Goal: Transaction & Acquisition: Book appointment/travel/reservation

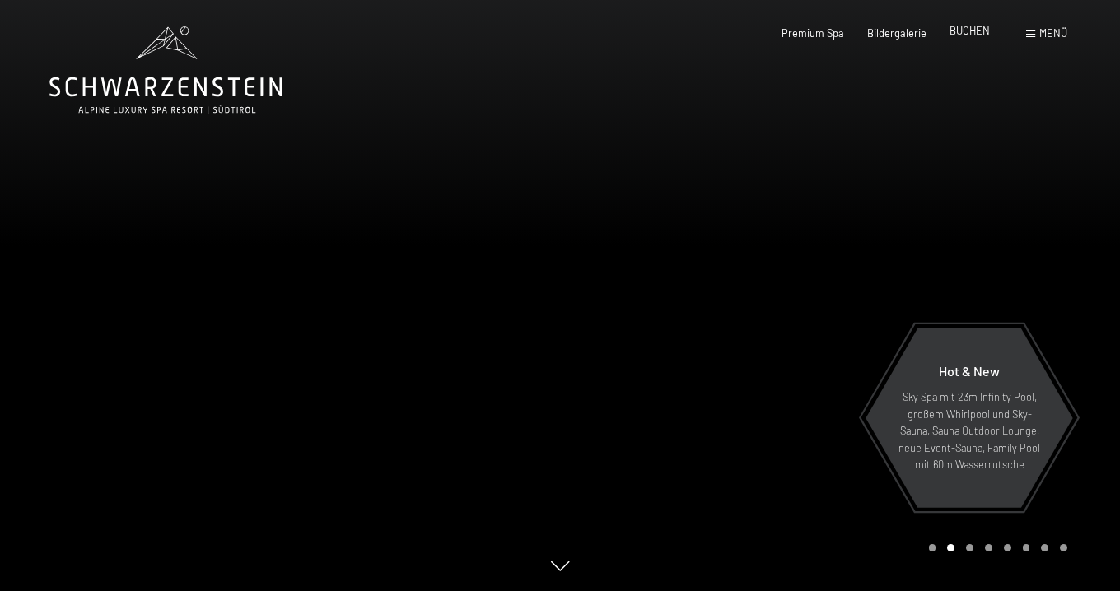
click at [965, 30] on span "BUCHEN" at bounding box center [969, 30] width 40 height 13
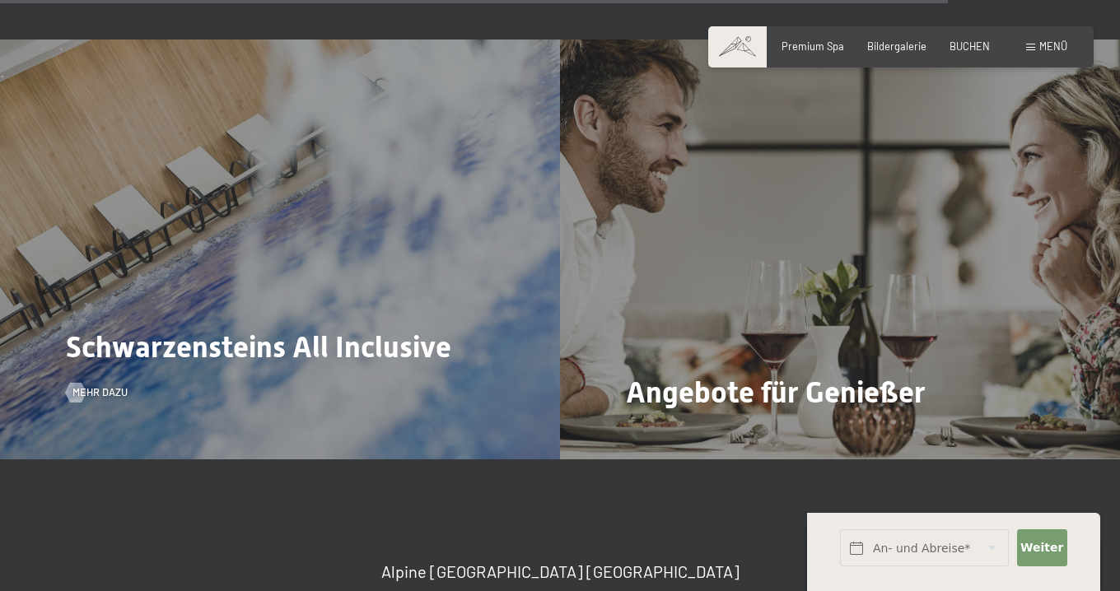
scroll to position [5404, 0]
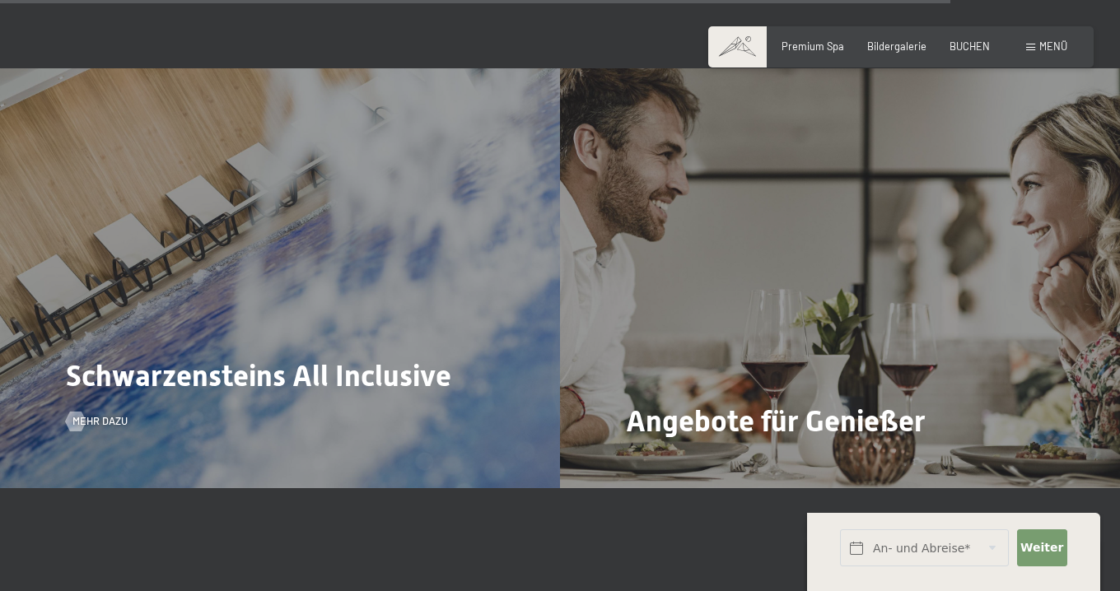
click at [274, 359] on span "Schwarzensteins All Inclusive" at bounding box center [258, 376] width 385 height 35
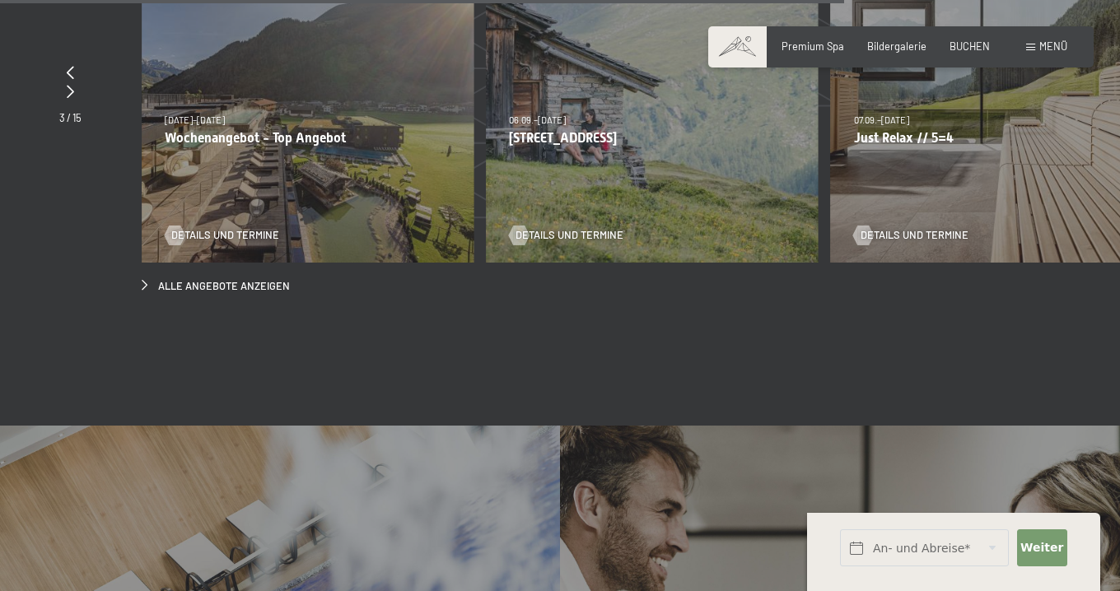
scroll to position [4748, 0]
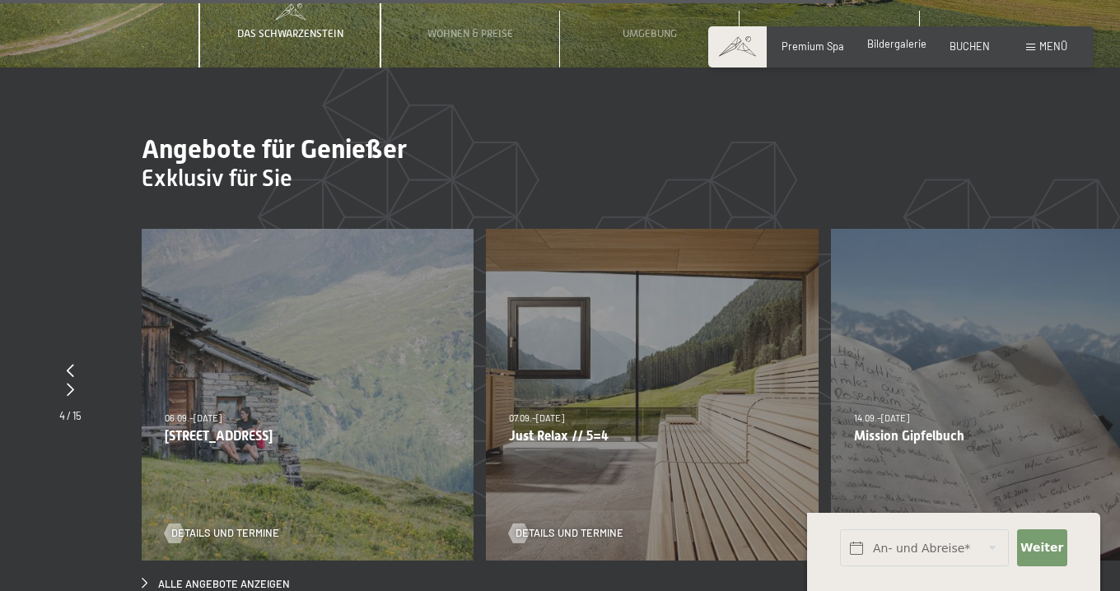
click at [899, 44] on span "Bildergalerie" at bounding box center [896, 43] width 59 height 13
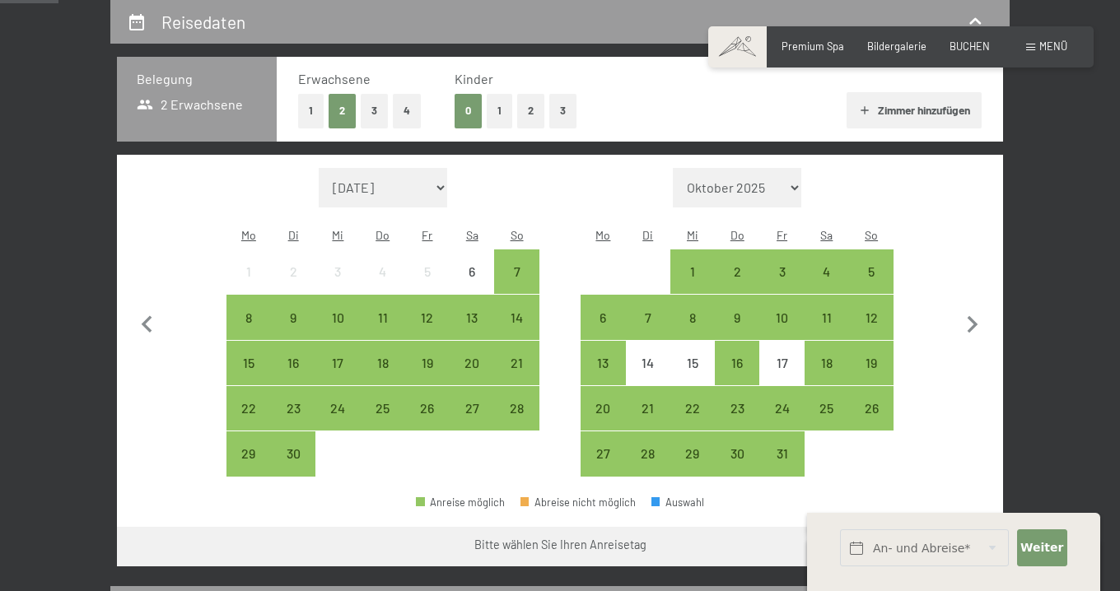
scroll to position [292, 0]
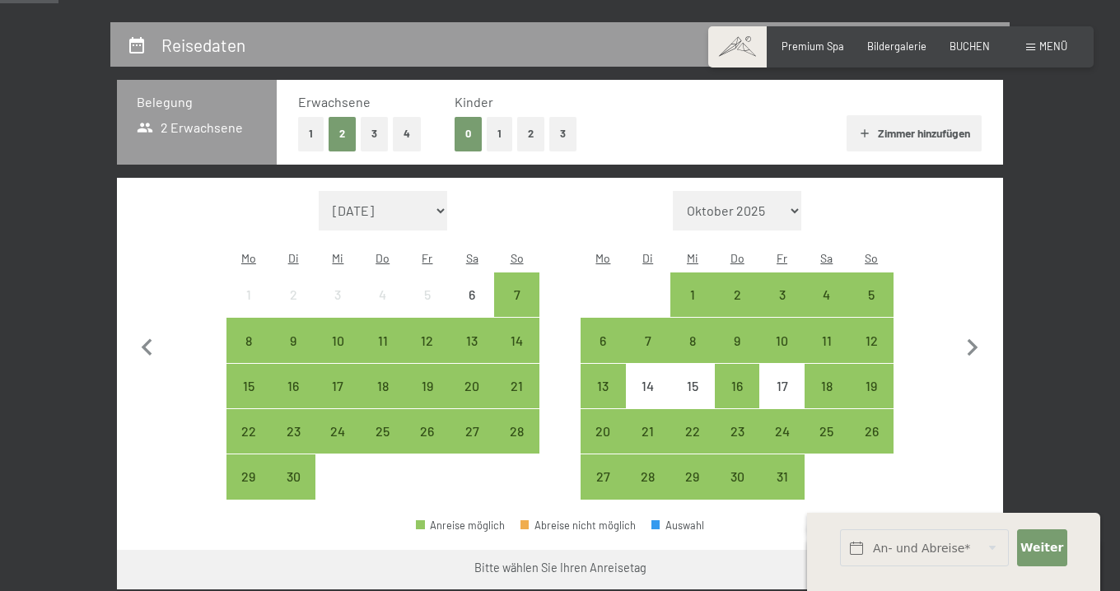
select select "2026-02-01"
select select "2026-03-01"
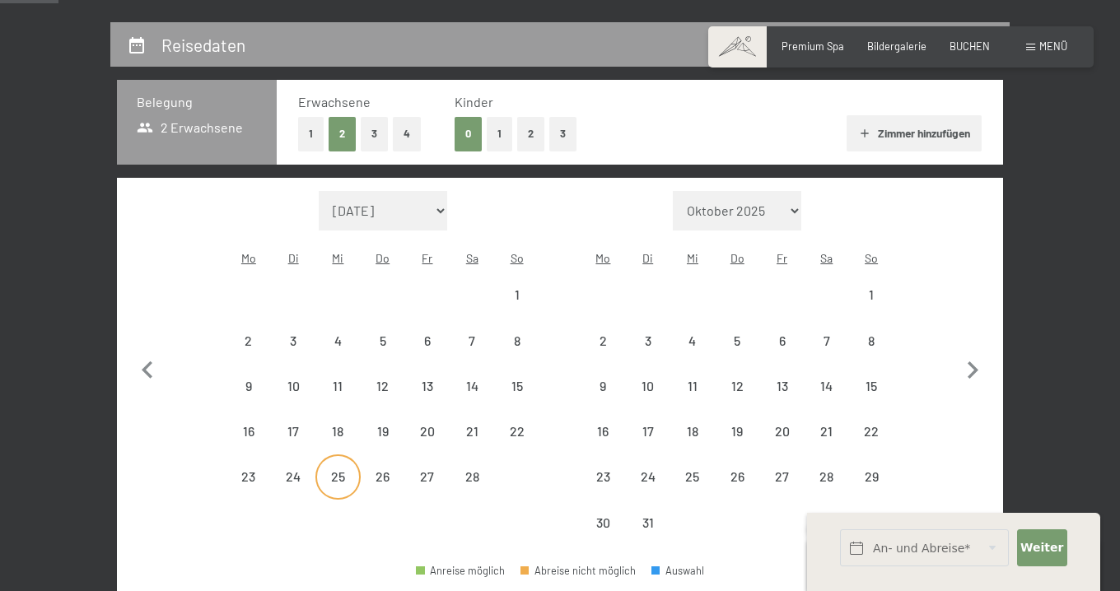
select select "2026-02-01"
select select "2026-03-01"
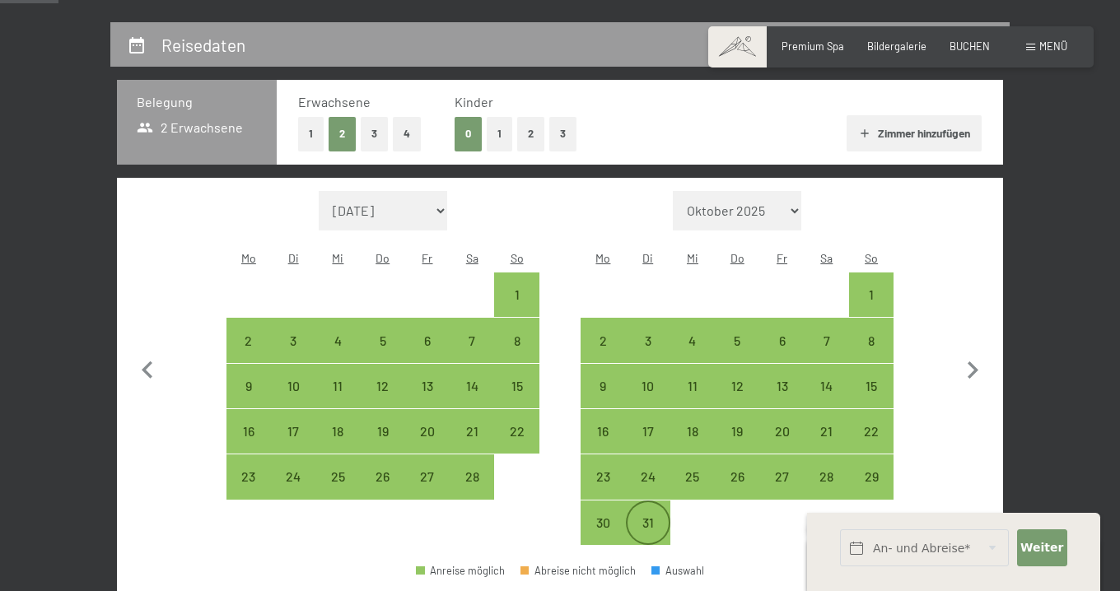
click at [652, 516] on div "31" at bounding box center [647, 536] width 41 height 41
select select "2026-02-01"
select select "2026-03-01"
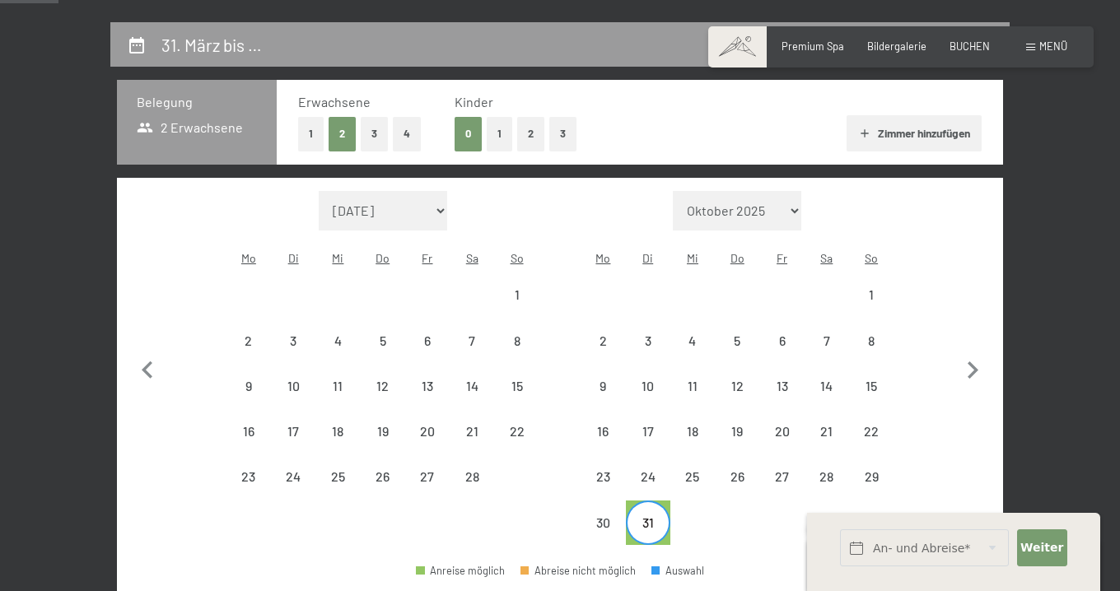
select select "2026-03-01"
select select "2026-04-01"
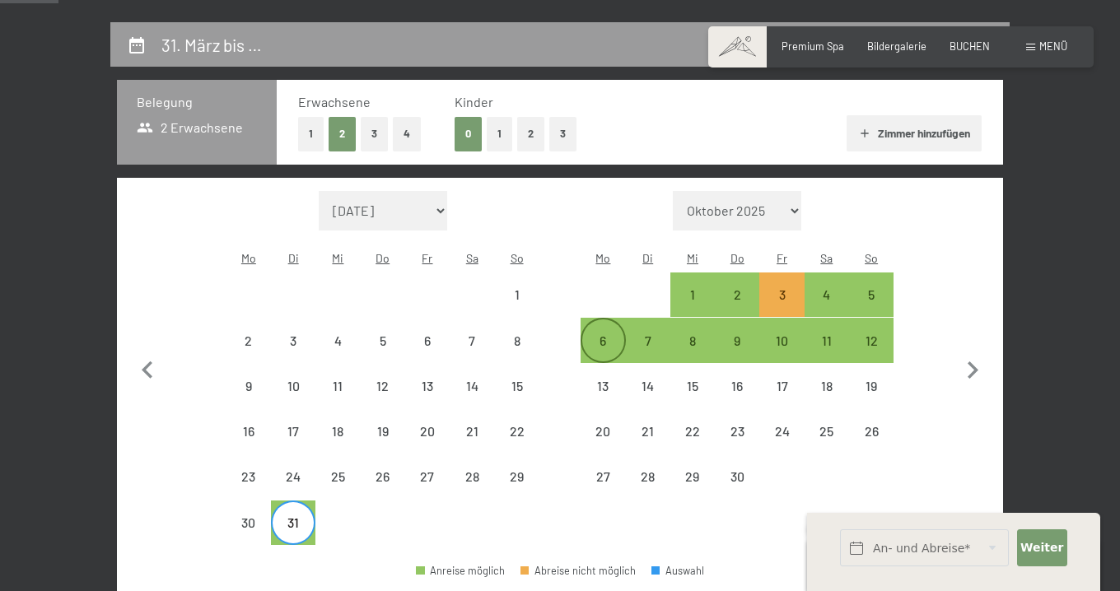
select select "2026-03-01"
select select "2026-04-01"
click at [604, 334] on div "6" at bounding box center [602, 354] width 41 height 41
select select "2026-03-01"
select select "2026-04-01"
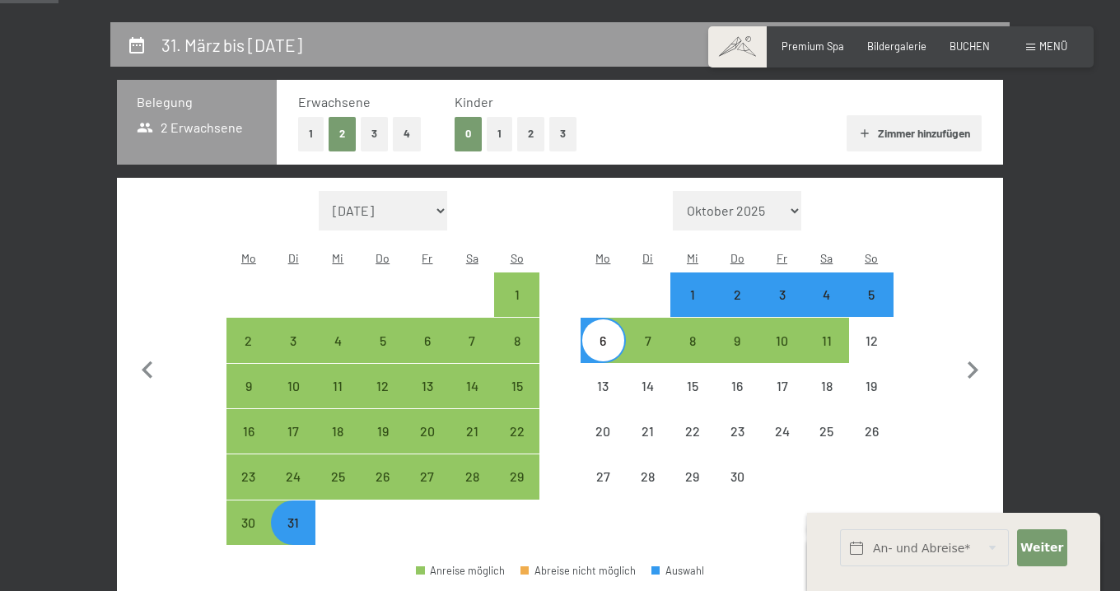
click at [930, 458] on div "Monat/Jahr September 2025 Oktober 2025 November 2025 Dezember 2025 Januar 2026 …" at bounding box center [559, 368] width 832 height 355
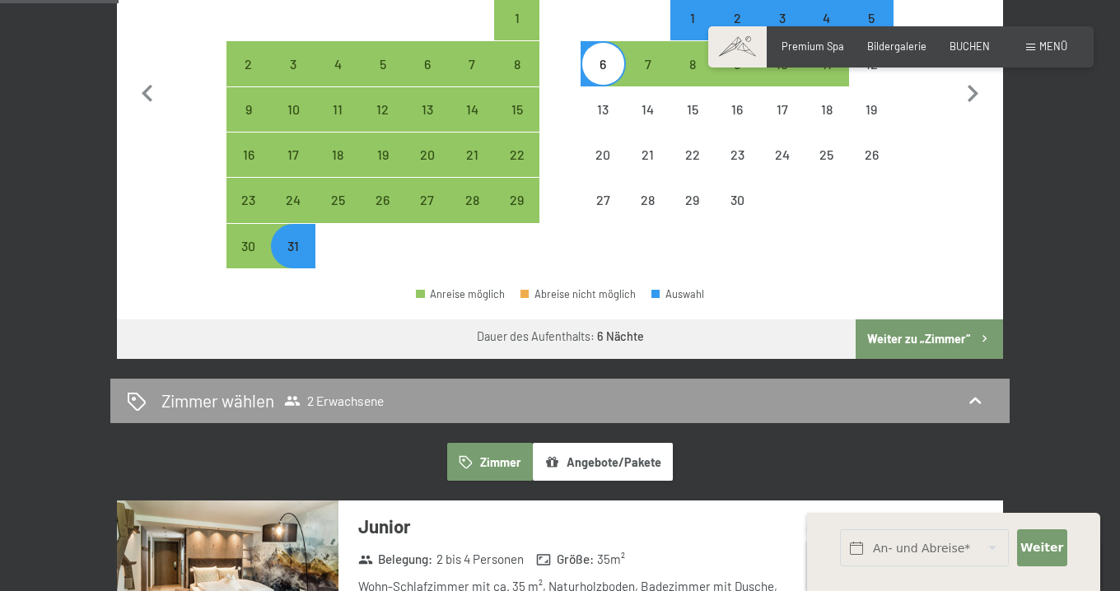
scroll to position [577, 0]
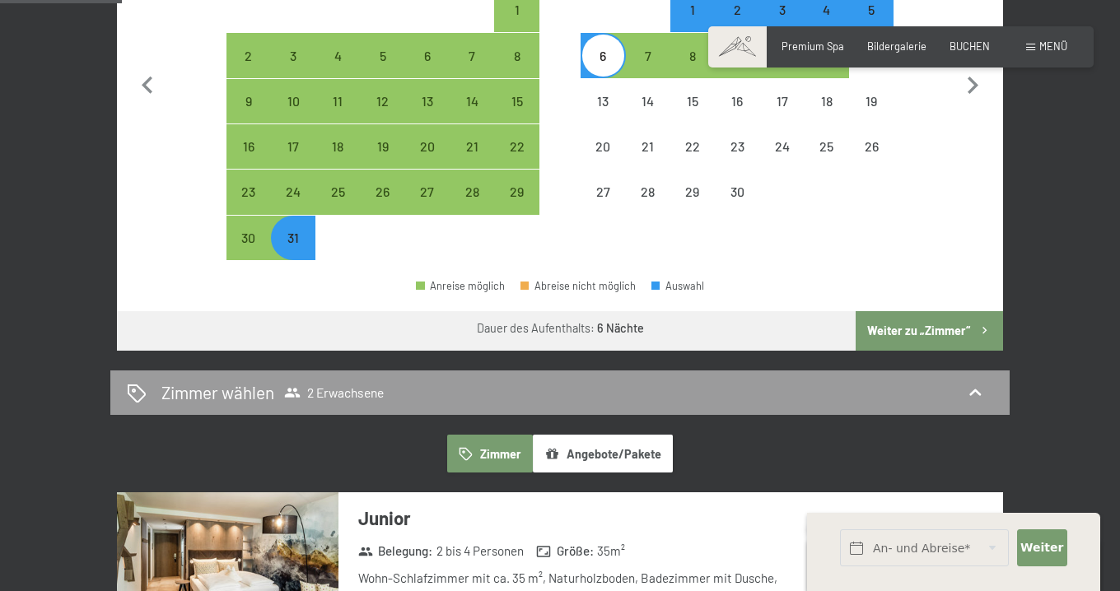
click at [919, 311] on button "Weiter zu „Zimmer“" at bounding box center [928, 331] width 147 height 40
select select "2026-03-01"
select select "2026-04-01"
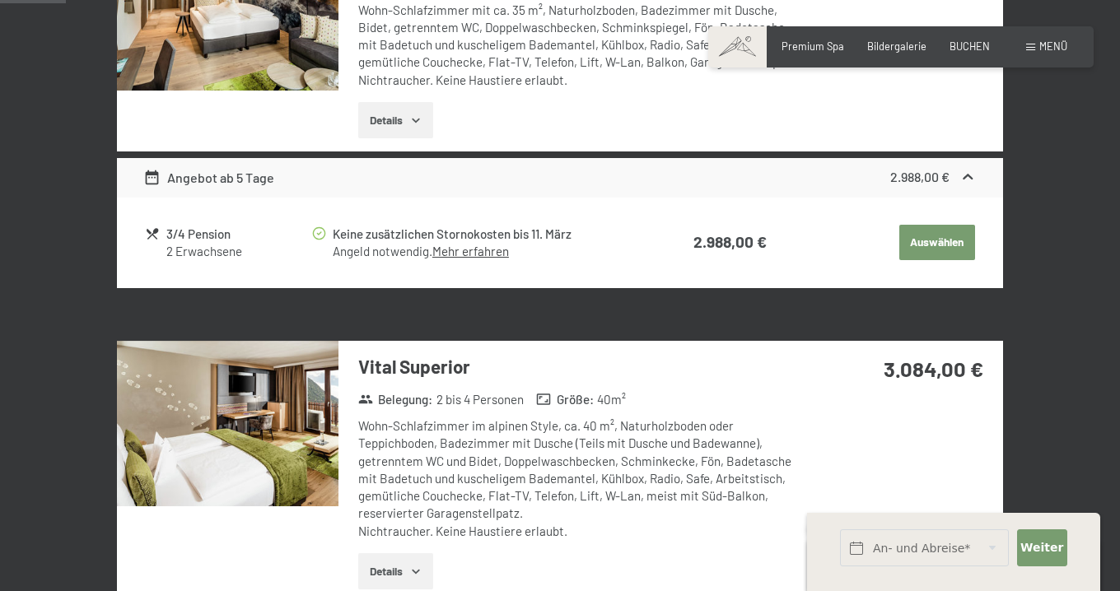
scroll to position [313, 0]
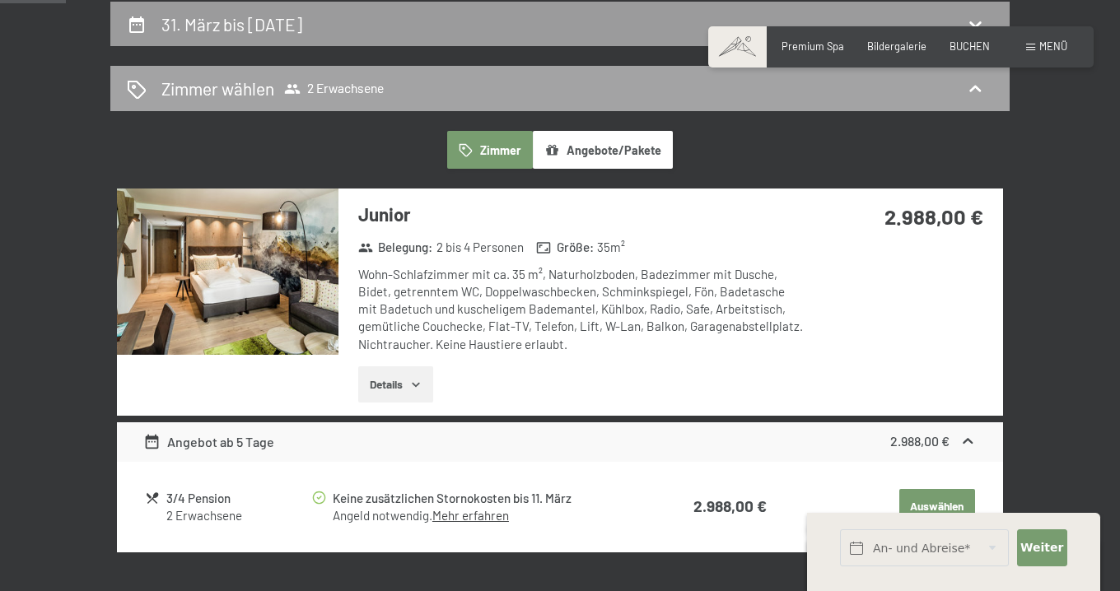
click at [421, 94] on div "Zimmer wählen 2 Erwachsene" at bounding box center [560, 89] width 866 height 24
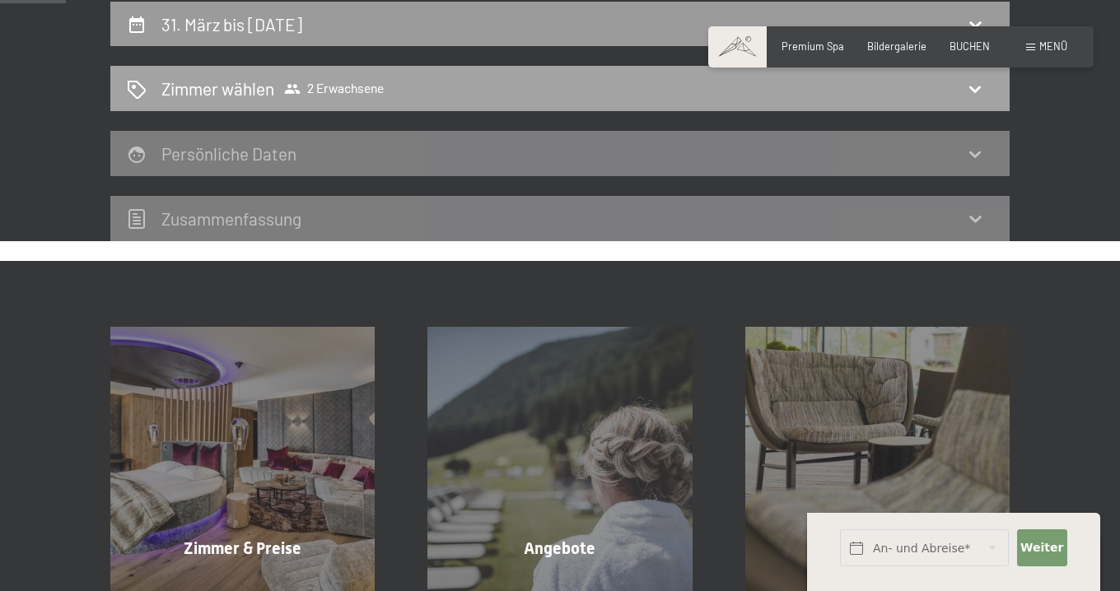
click at [463, 85] on div "Zimmer wählen 2 Erwachsene" at bounding box center [560, 89] width 866 height 24
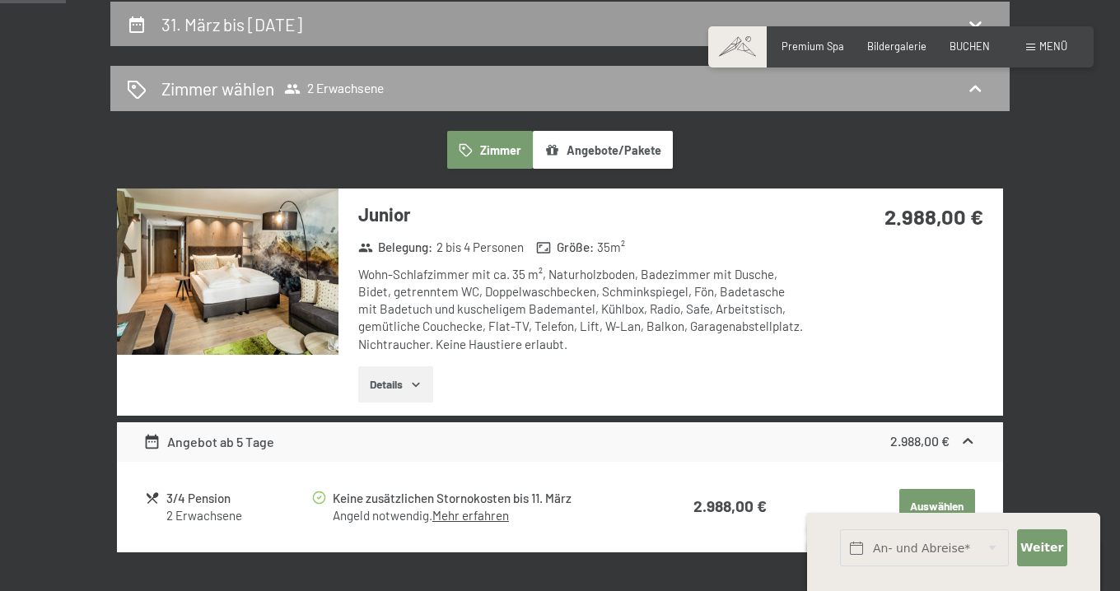
click at [463, 85] on div "Zimmer wählen 2 Erwachsene" at bounding box center [560, 89] width 866 height 24
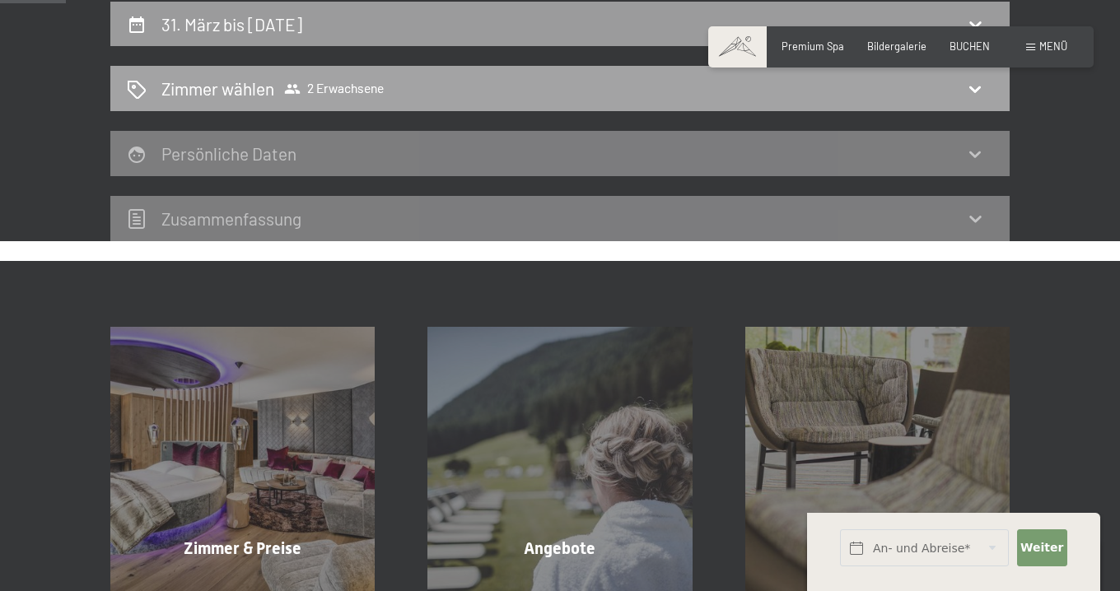
click at [463, 85] on div "Zimmer wählen 2 Erwachsene" at bounding box center [560, 89] width 866 height 24
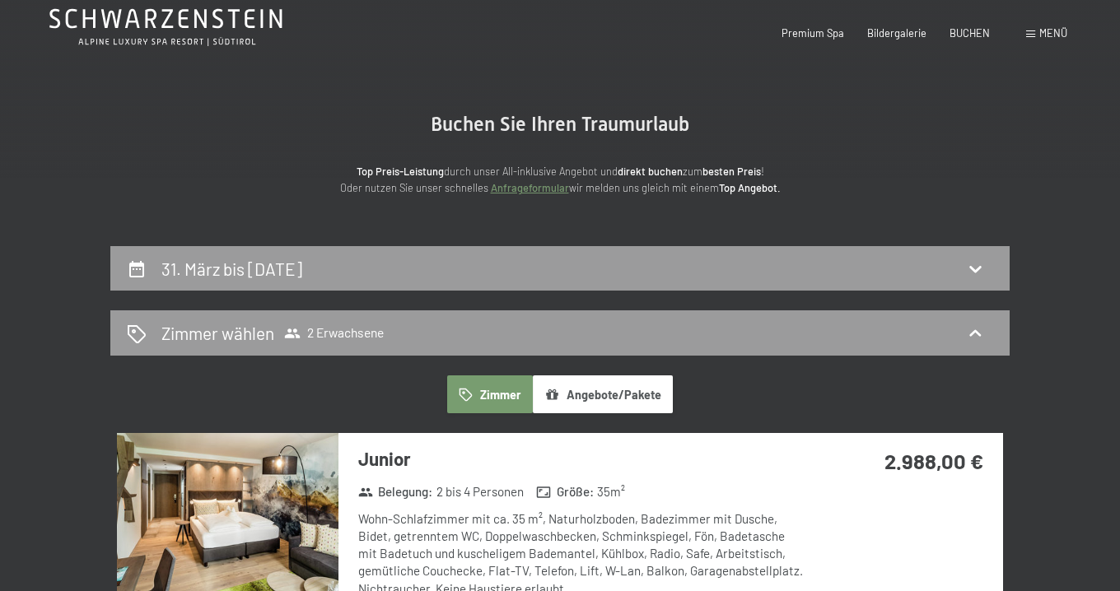
scroll to position [0, 0]
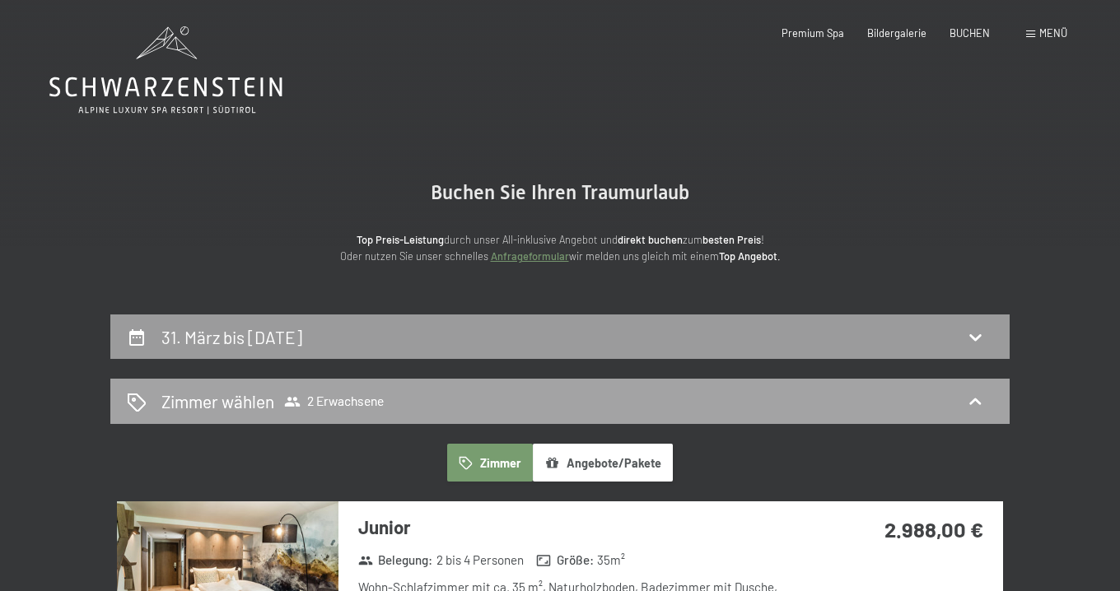
click at [401, 407] on div "Zimmer wählen 2 Erwachsene" at bounding box center [560, 401] width 866 height 24
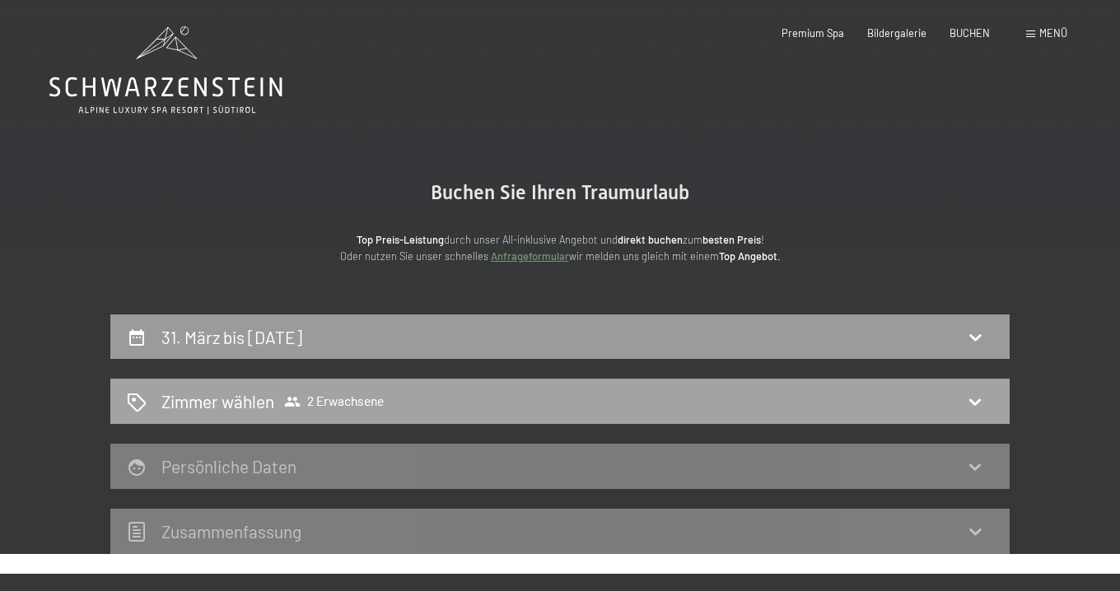
click at [968, 394] on icon at bounding box center [975, 402] width 20 height 20
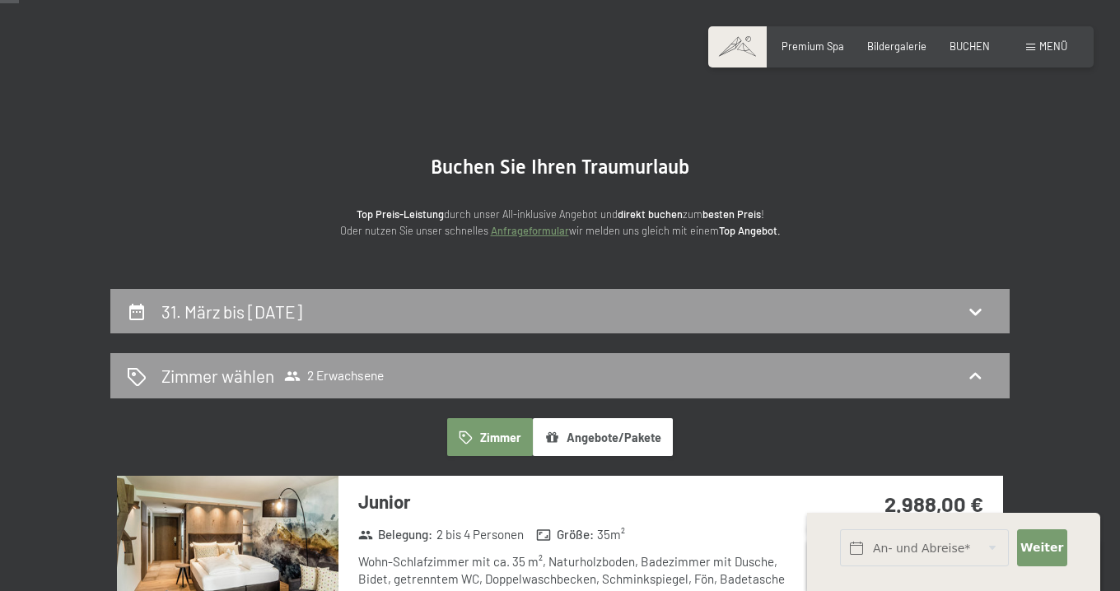
scroll to position [100, 0]
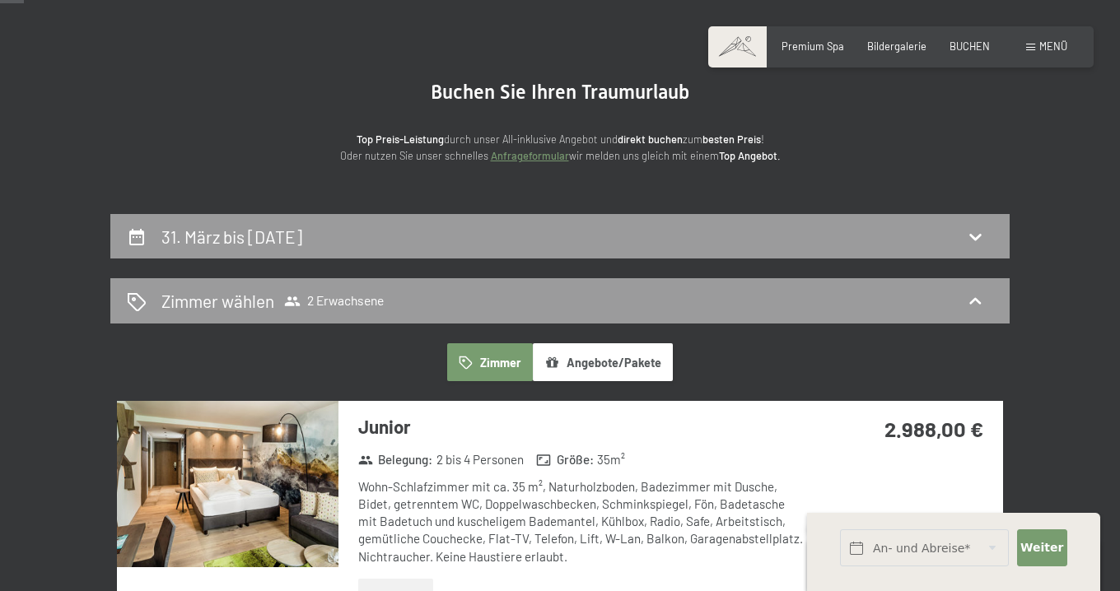
click at [508, 356] on button "Zimmer" at bounding box center [490, 362] width 86 height 38
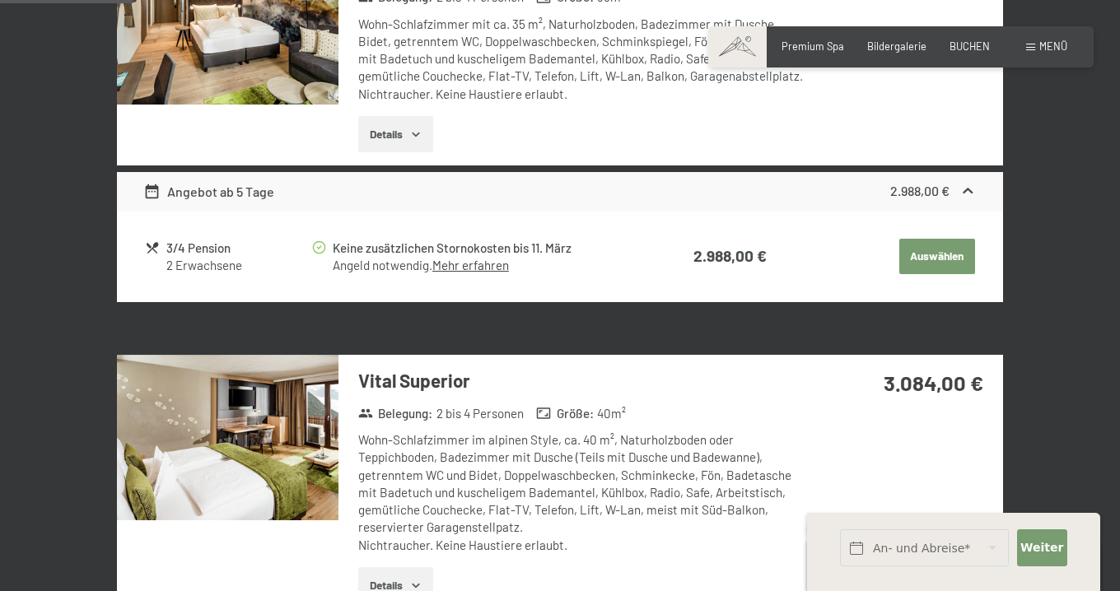
scroll to position [565, 0]
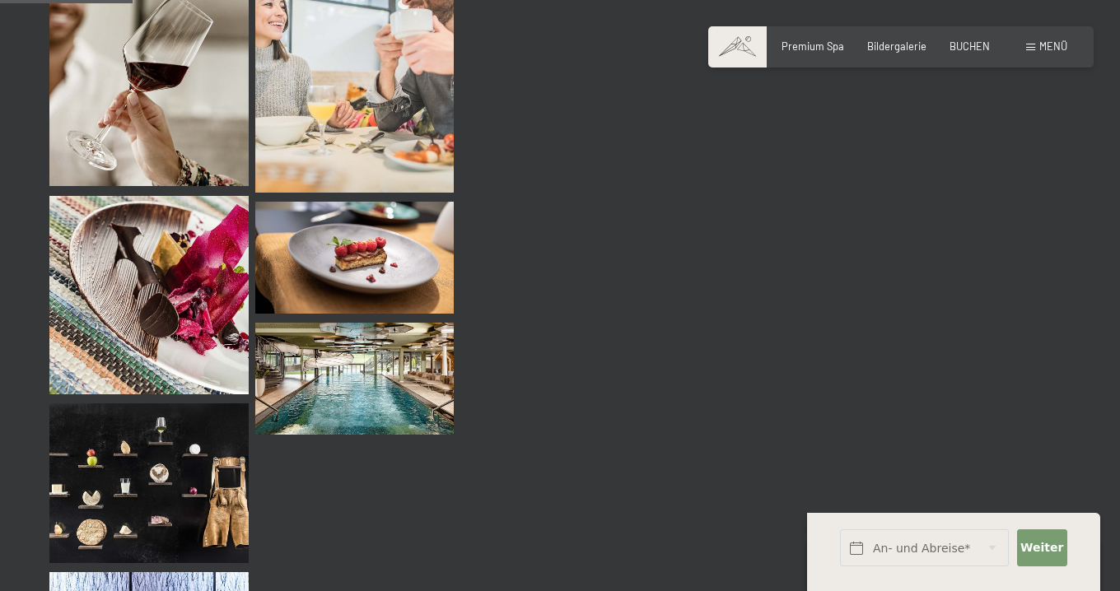
click at [1033, 52] on div "Menü" at bounding box center [1046, 47] width 41 height 15
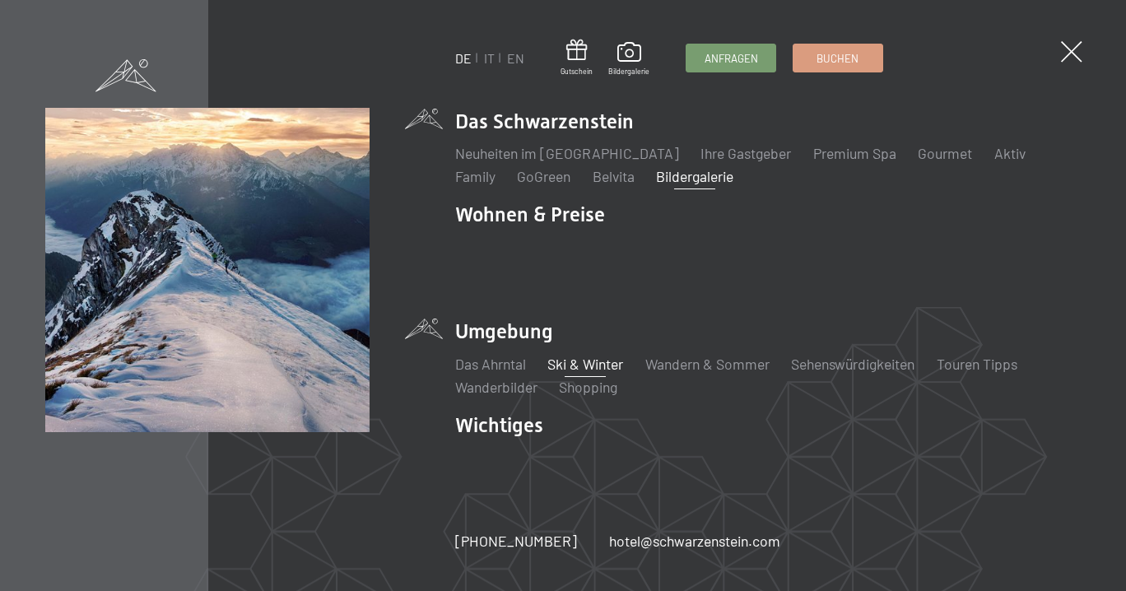
click at [585, 366] on link "Ski & Winter" at bounding box center [585, 364] width 76 height 18
click at [834, 70] on div "Buchen" at bounding box center [838, 55] width 91 height 29
click at [826, 55] on span "Buchen" at bounding box center [838, 56] width 42 height 15
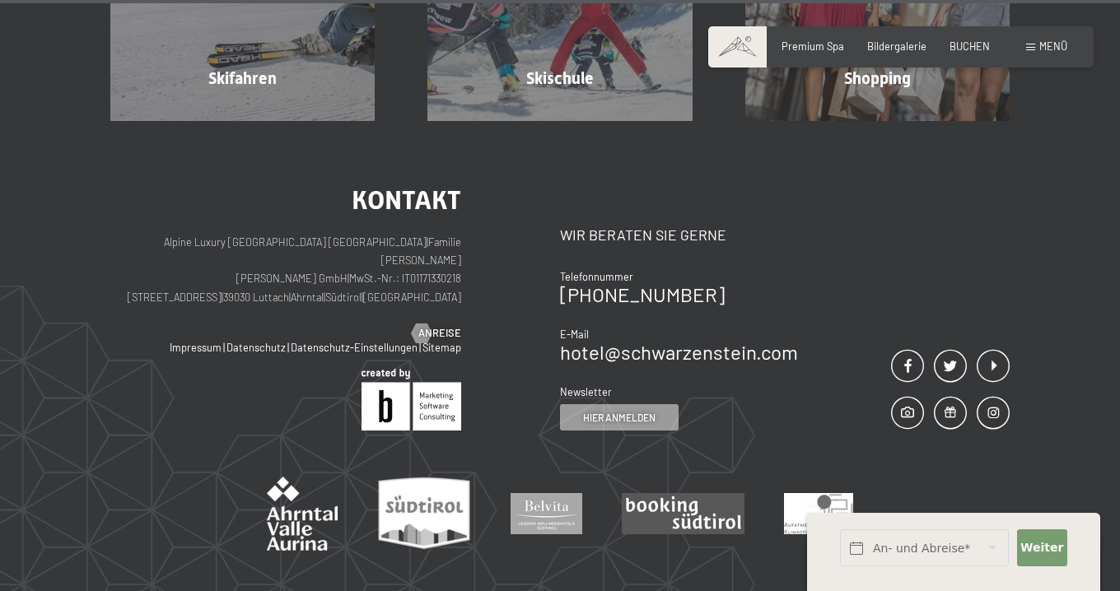
scroll to position [4722, 0]
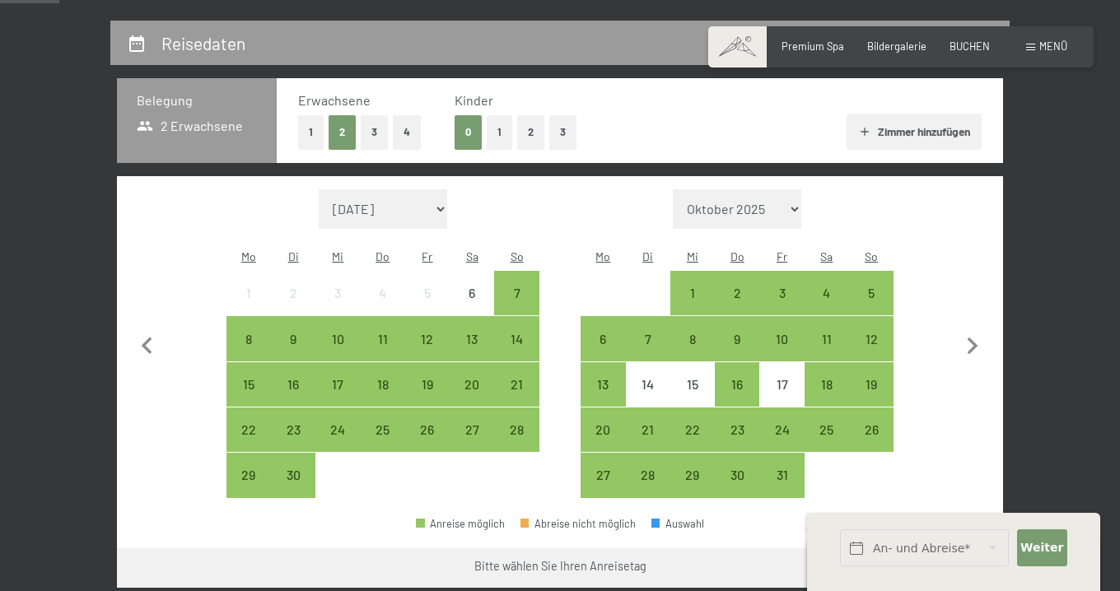
click at [316, 129] on button "1" at bounding box center [311, 132] width 26 height 34
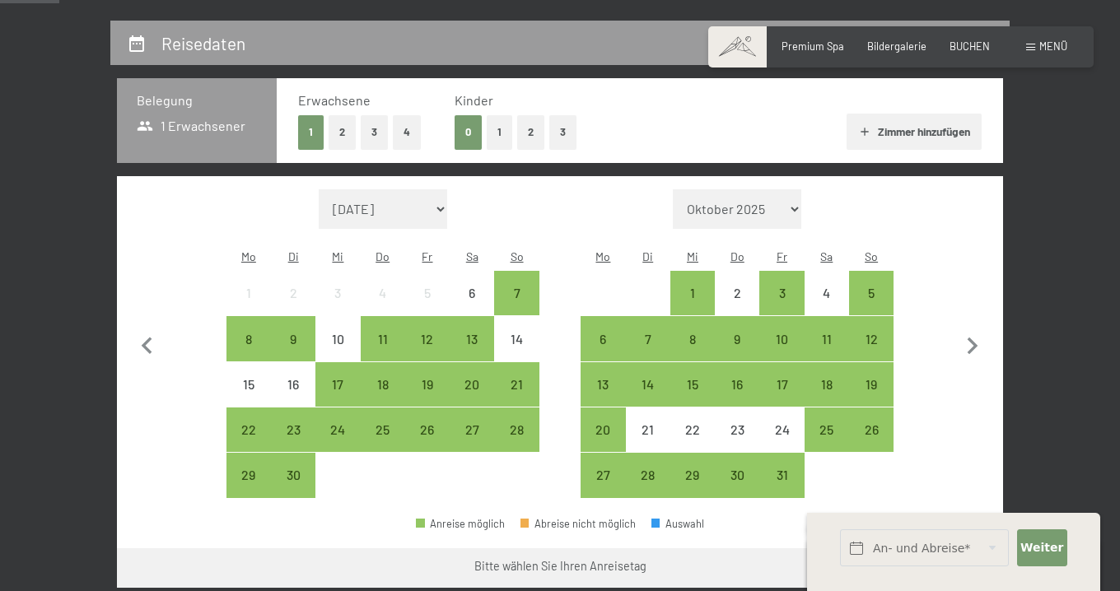
click at [496, 134] on button "1" at bounding box center [500, 132] width 26 height 34
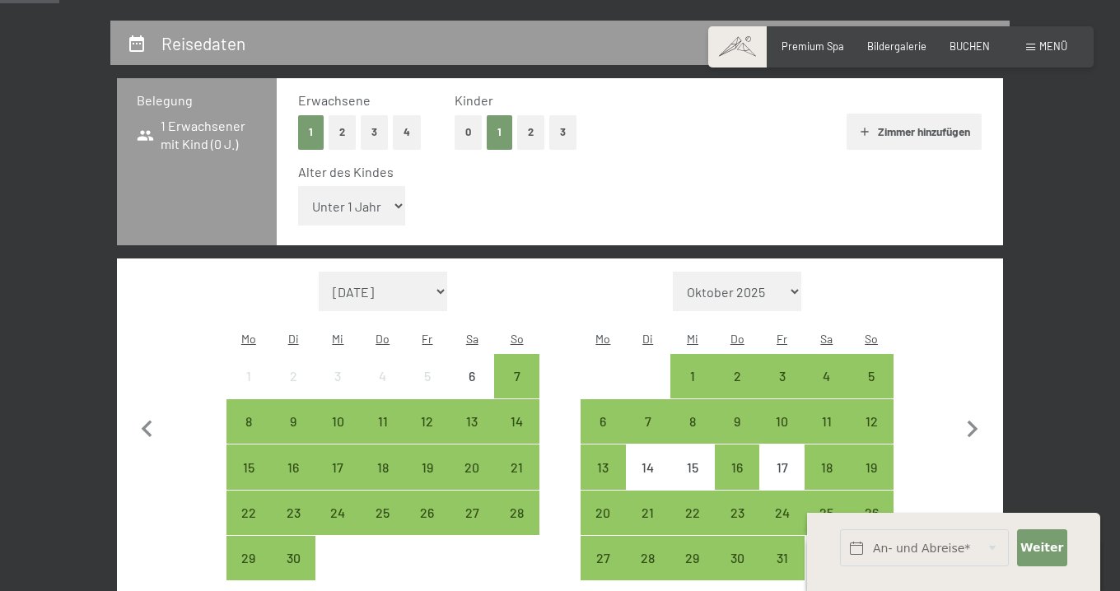
select select "11"
select select "2026-03-01"
select select "2026-04-01"
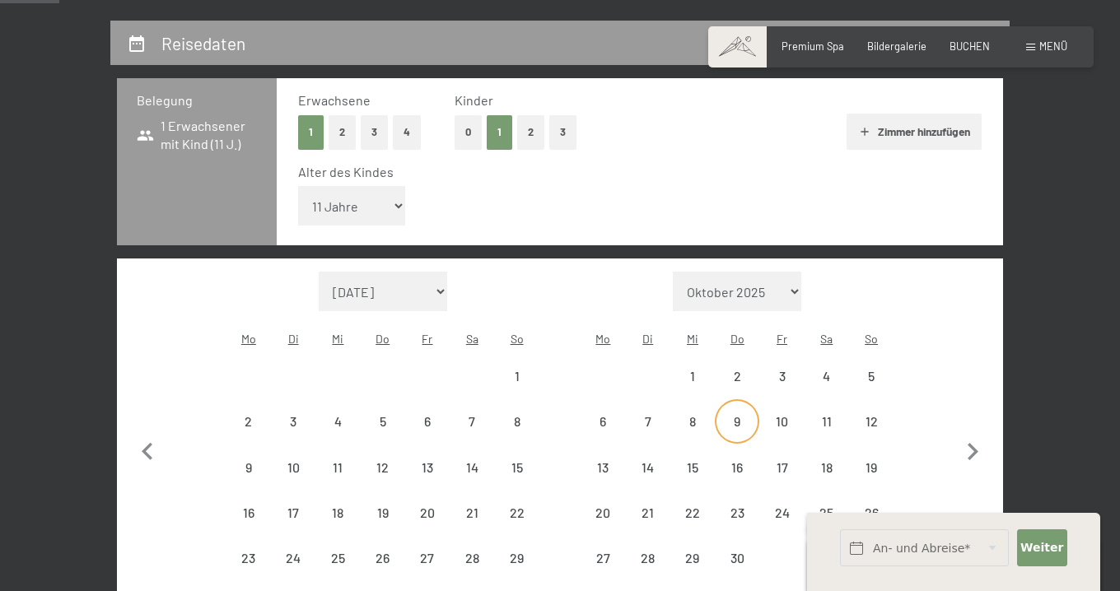
select select "2026-03-01"
select select "2026-04-01"
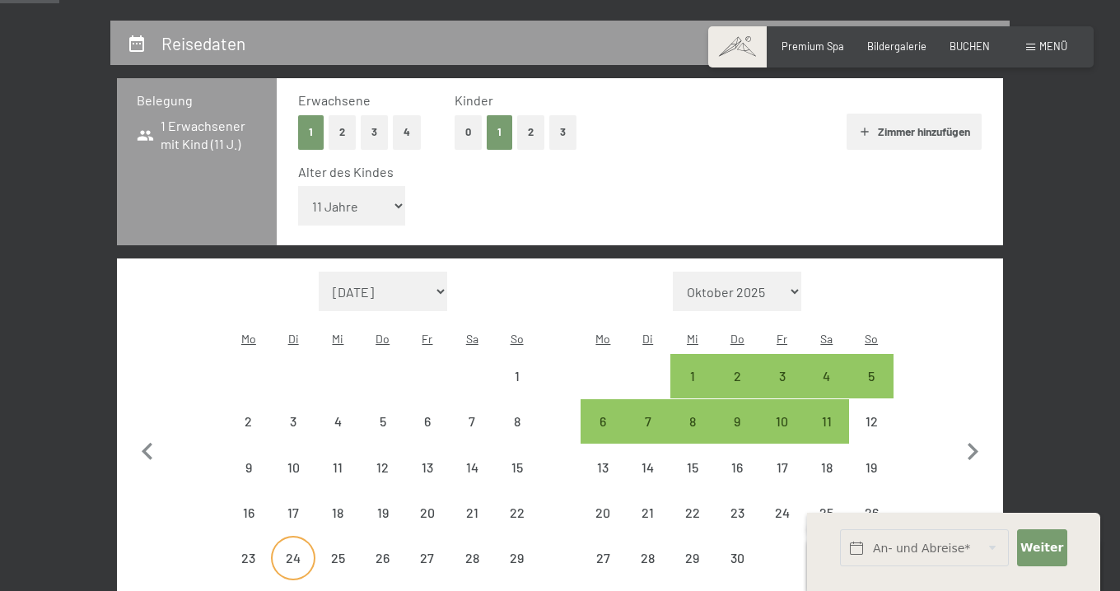
select select "2026-03-01"
select select "2026-04-01"
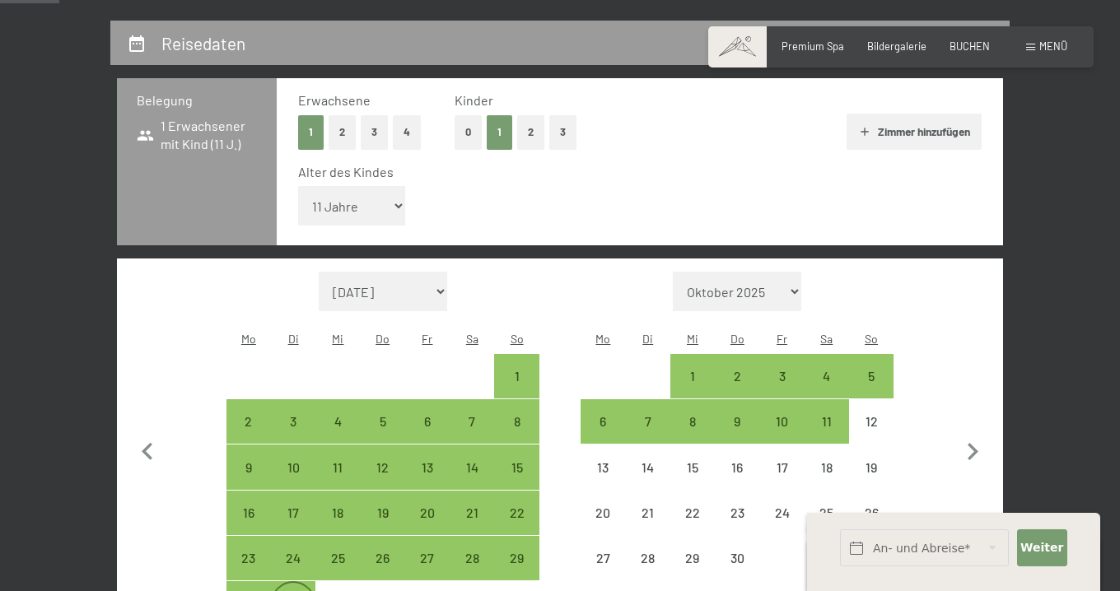
select select "2026-03-01"
select select "2026-04-01"
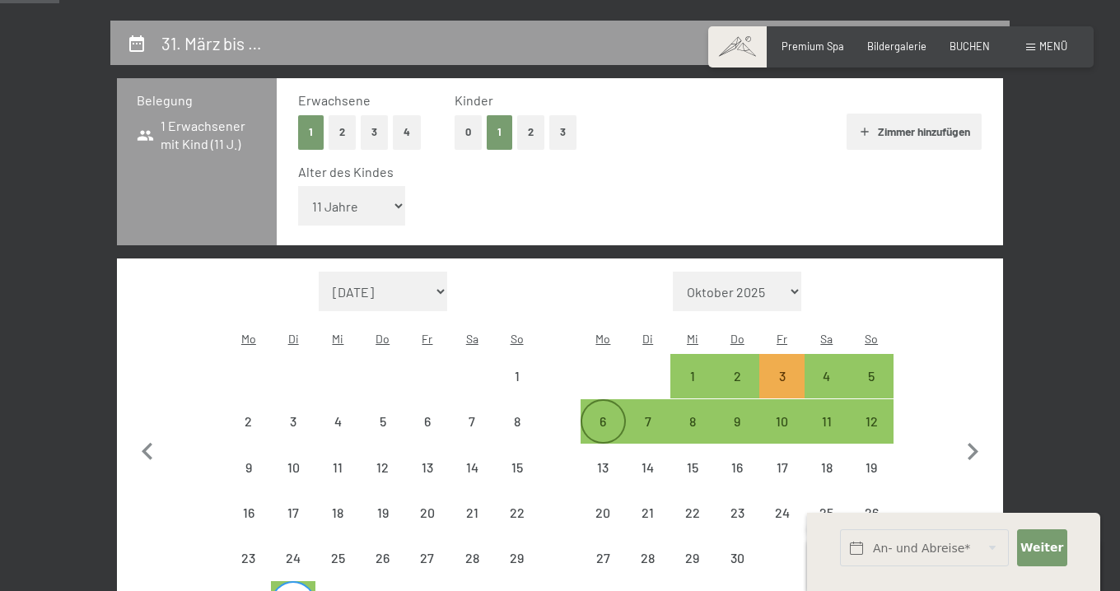
click at [606, 415] on div "6" at bounding box center [602, 435] width 41 height 41
select select "2026-03-01"
select select "2026-04-01"
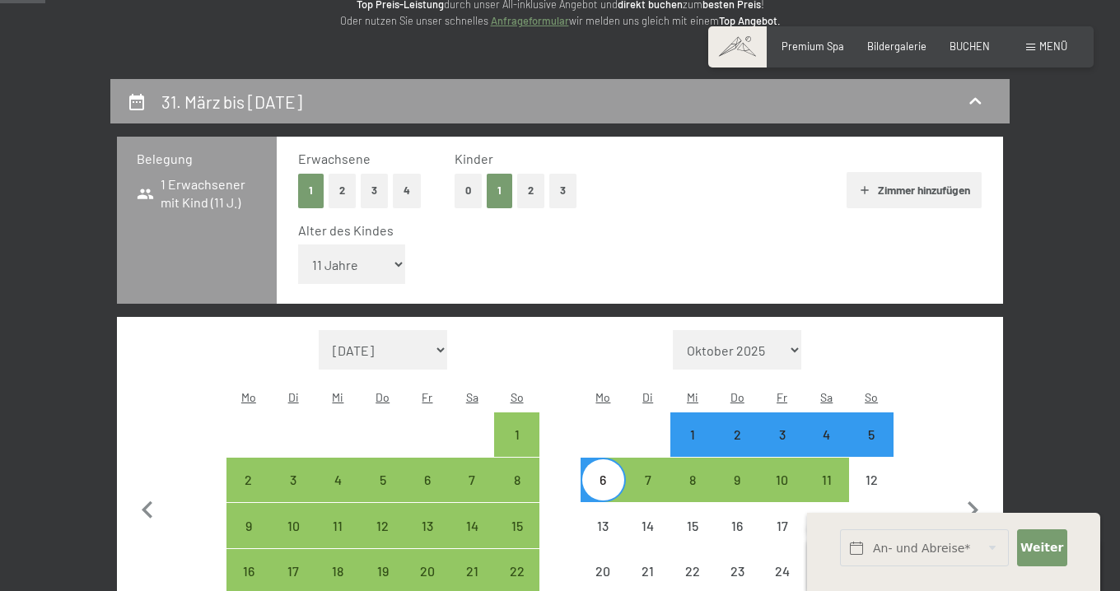
scroll to position [217, 0]
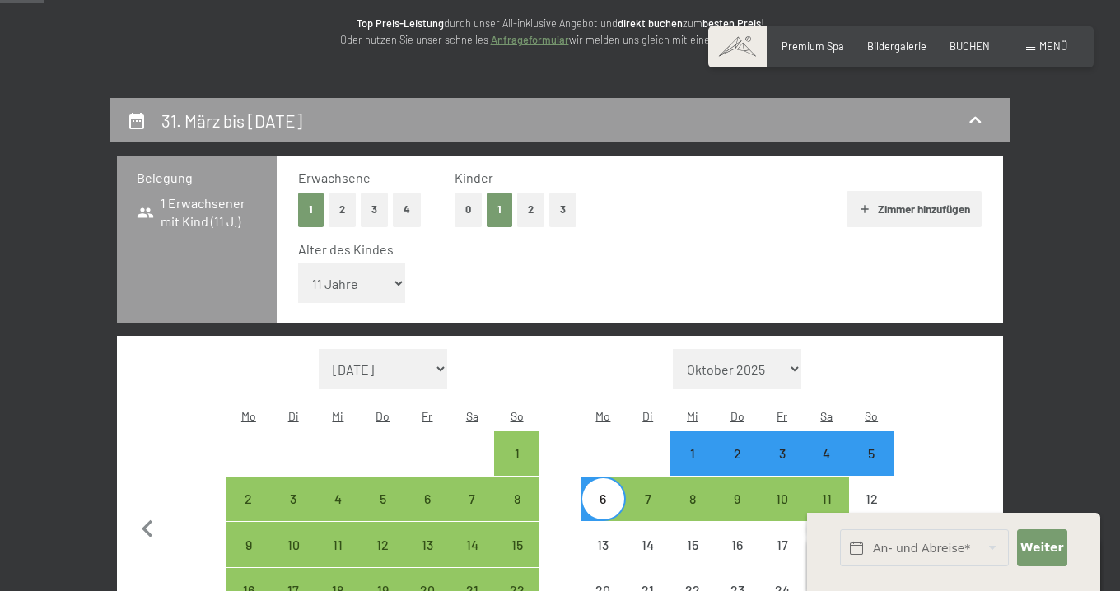
click at [533, 207] on button "2" at bounding box center [530, 210] width 27 height 34
select select "0"
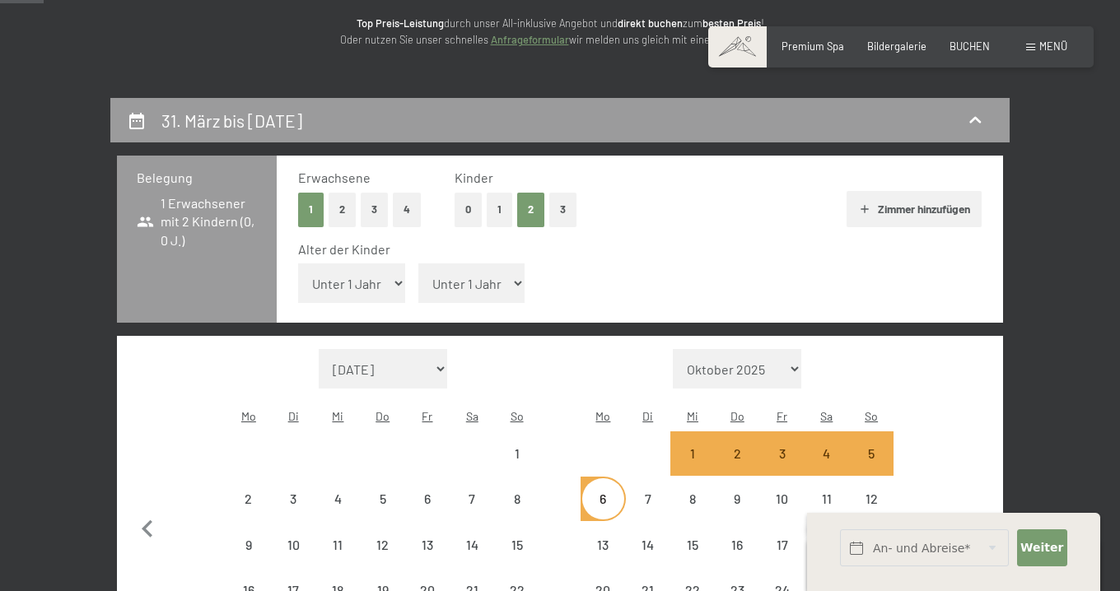
select select "2026-03-01"
select select "2026-04-01"
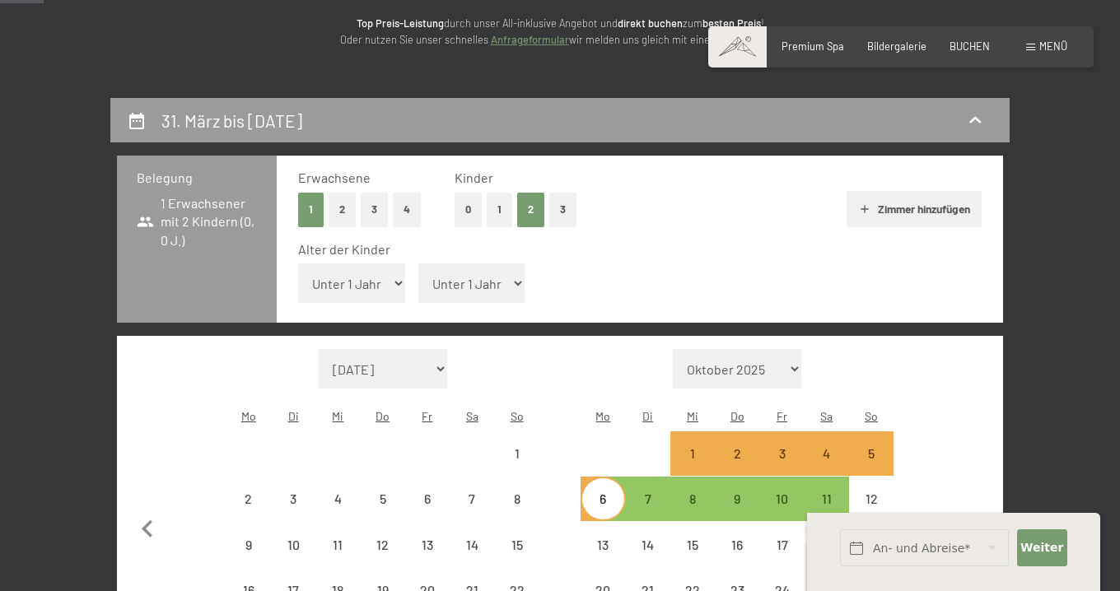
select select "2026-03-01"
select select "2026-04-01"
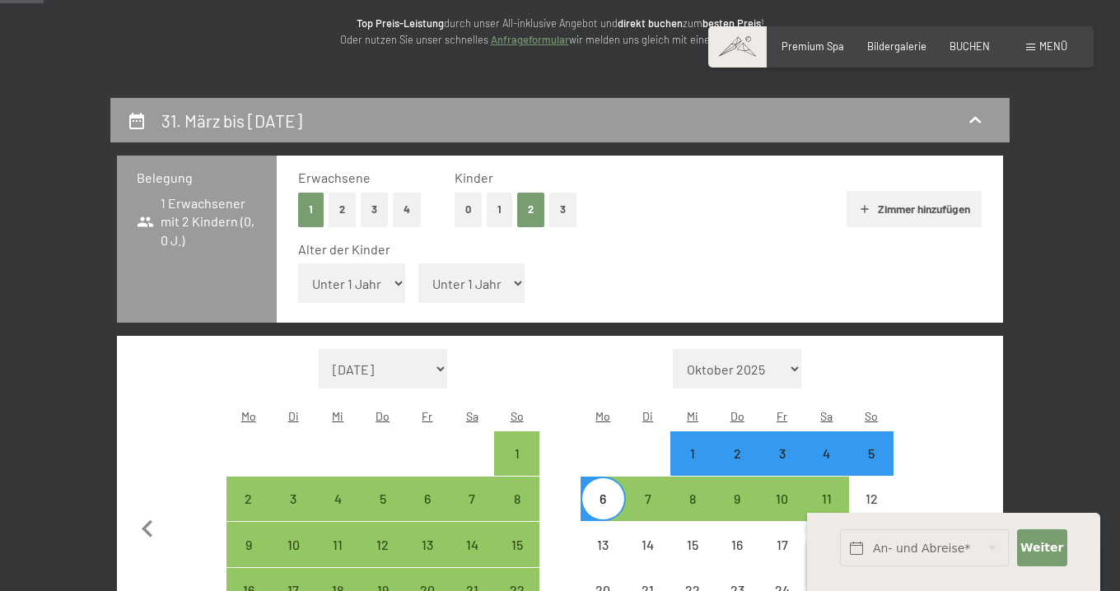
click at [495, 212] on button "1" at bounding box center [500, 210] width 26 height 34
select select "2026-03-01"
select select "2026-04-01"
click at [341, 206] on button "2" at bounding box center [341, 210] width 27 height 34
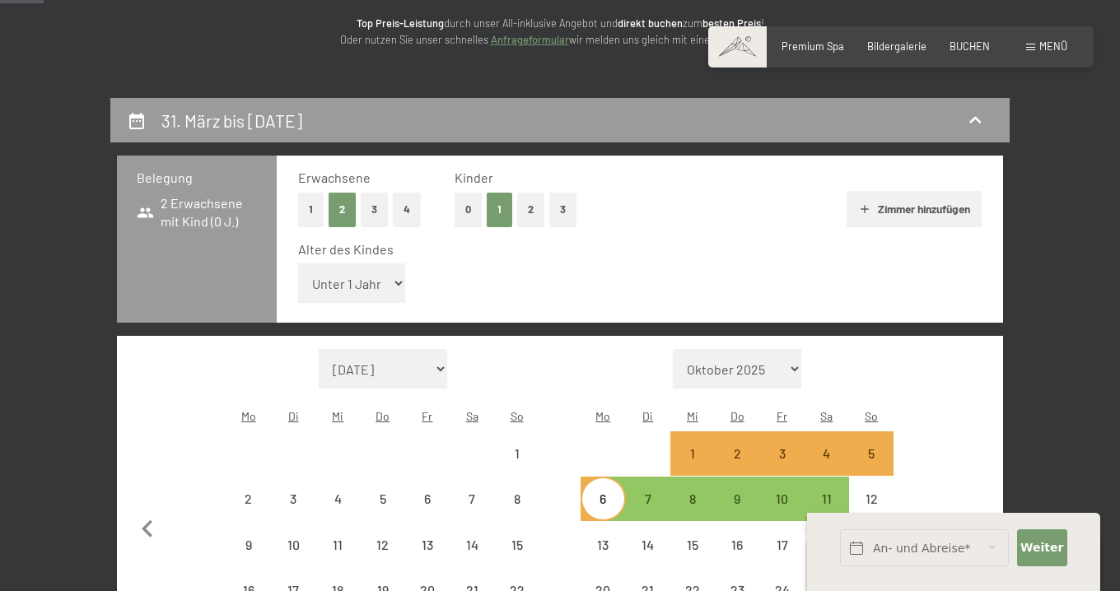
click at [387, 263] on select "Unter 1 Jahr 1 Jahr 2 Jahre 3 Jahre 4 Jahre 5 Jahre 6 Jahre 7 Jahre 8 Jahre 9 J…" at bounding box center [351, 283] width 107 height 40
select select "2026-03-01"
select select "2026-04-01"
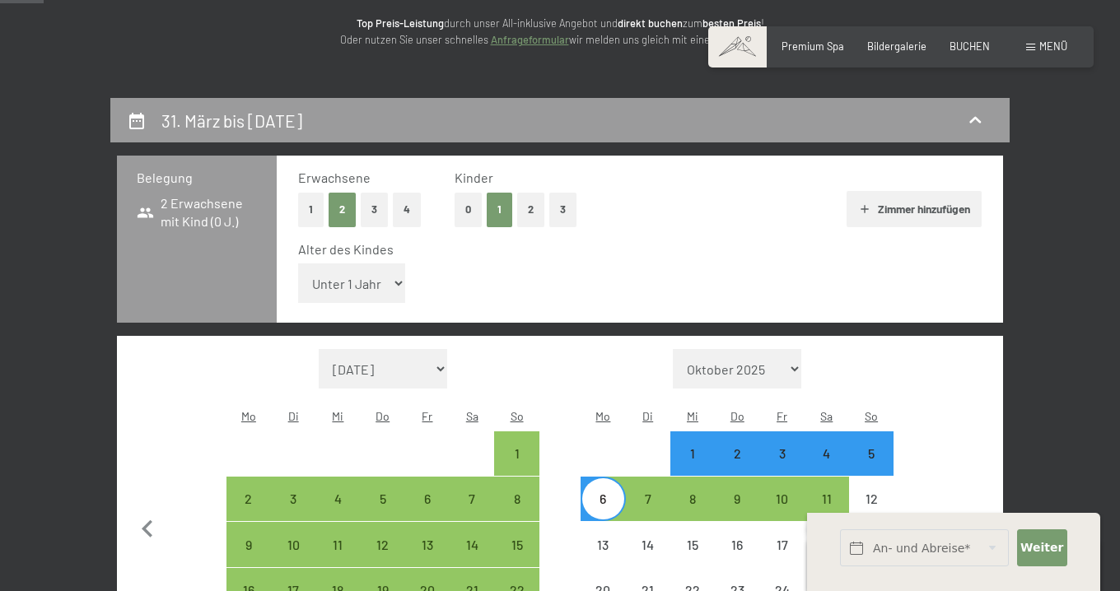
select select "5"
select select "2026-03-01"
select select "2026-04-01"
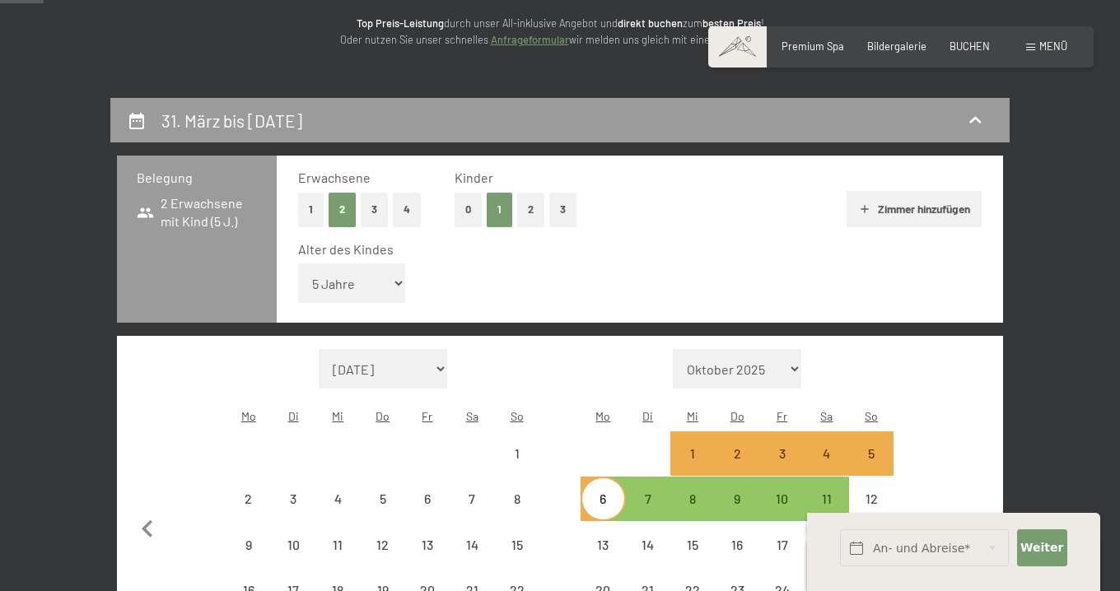
select select "2026-03-01"
select select "2026-04-01"
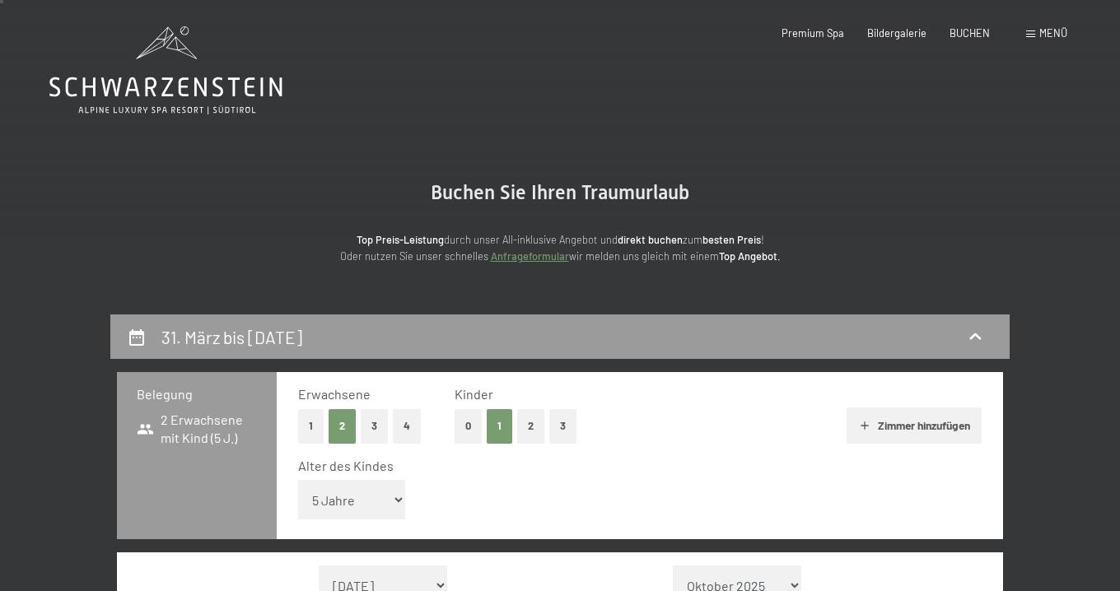
scroll to position [0, 0]
